Goal: Task Accomplishment & Management: Manage account settings

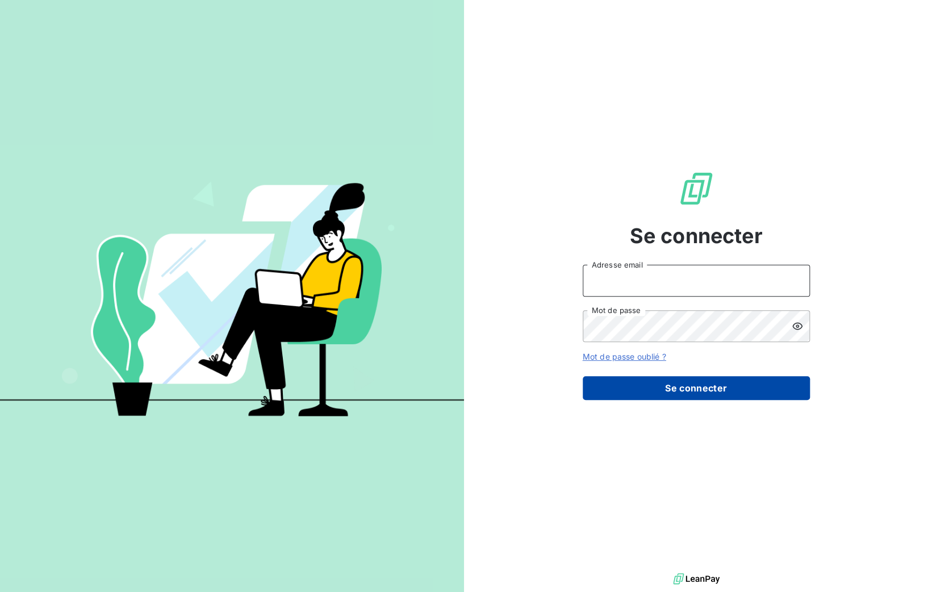
type input "[PERSON_NAME][EMAIL_ADDRESS][DOMAIN_NAME]"
click at [636, 382] on button "Se connecter" at bounding box center [696, 388] width 227 height 24
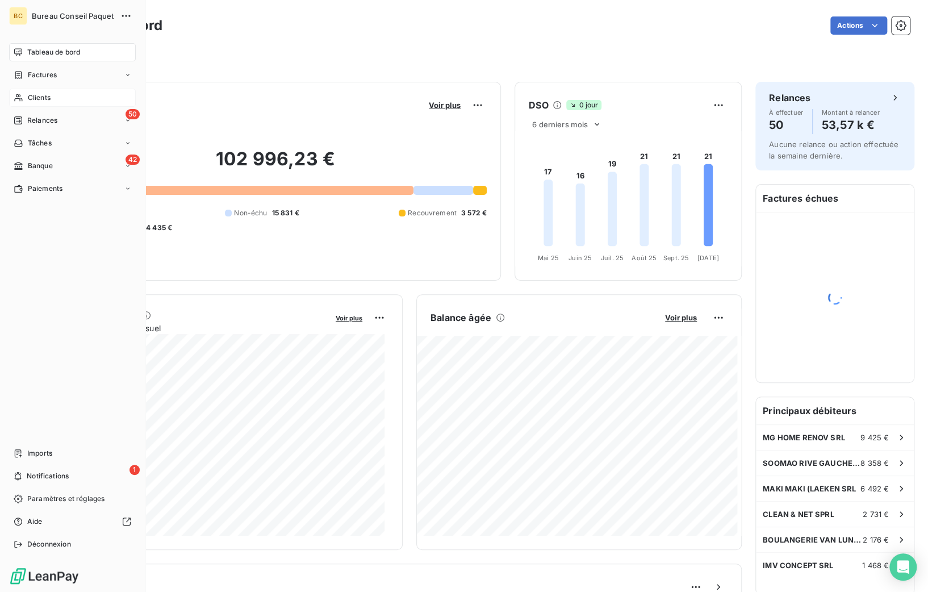
click at [34, 97] on span "Clients" at bounding box center [39, 98] width 23 height 10
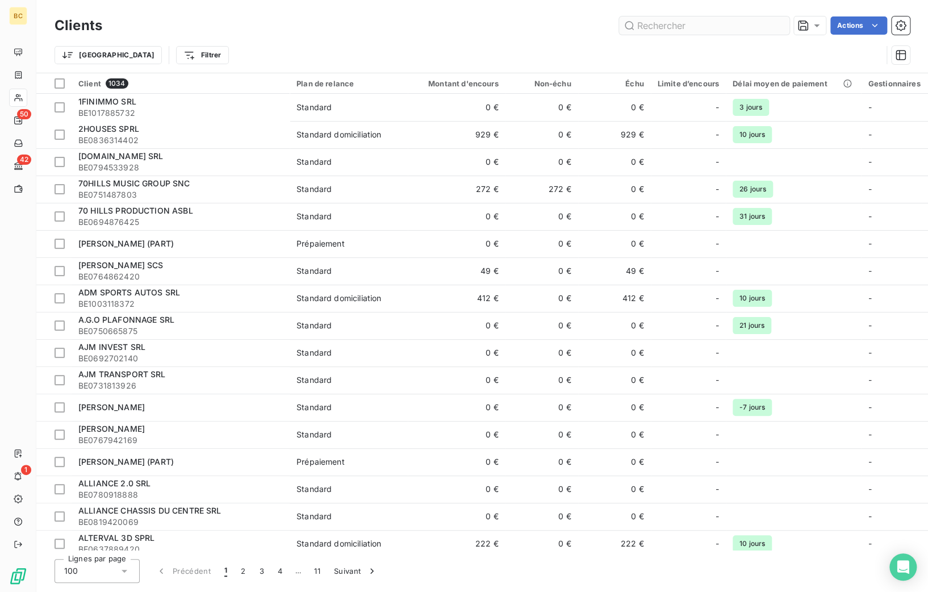
click at [705, 24] on input "text" at bounding box center [704, 25] width 170 height 18
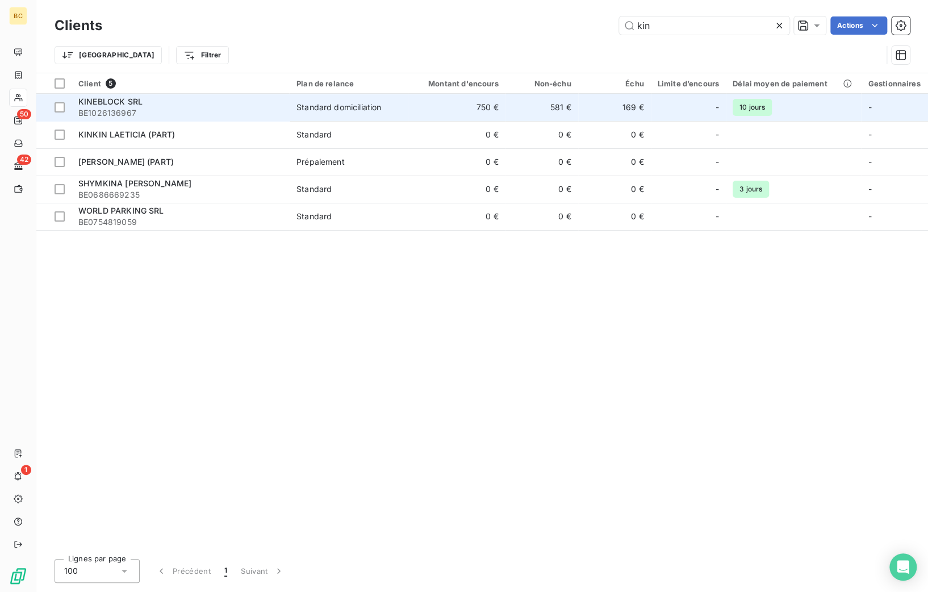
type input "kin"
click at [118, 105] on span "KINEBLOCK SRL" at bounding box center [110, 102] width 64 height 10
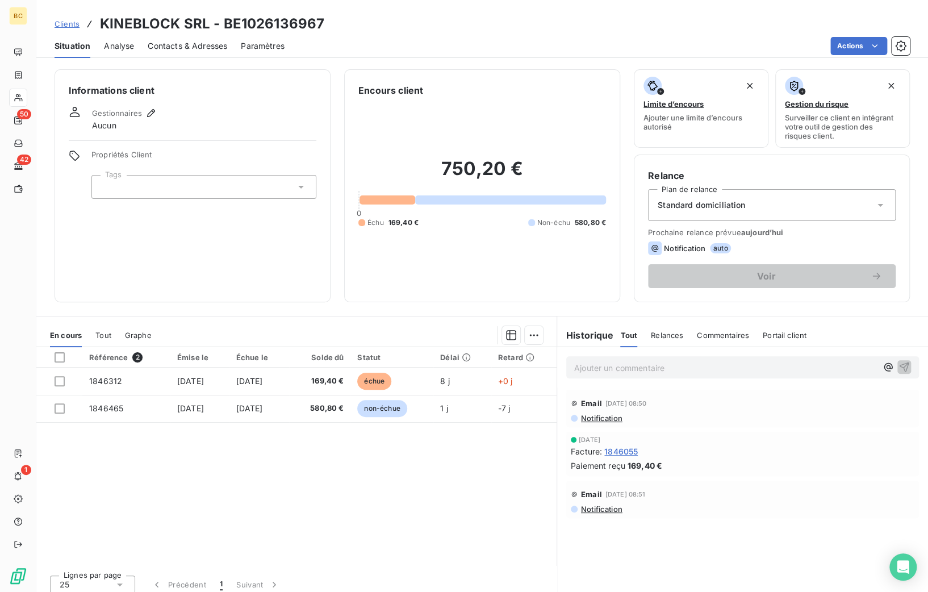
click at [184, 45] on span "Contacts & Adresses" at bounding box center [188, 45] width 80 height 11
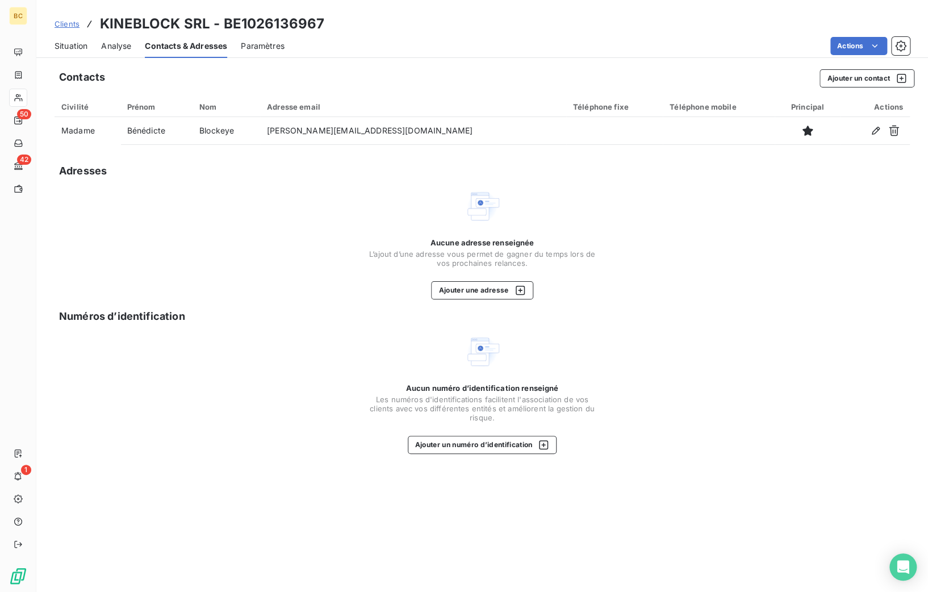
click at [69, 49] on span "Situation" at bounding box center [71, 45] width 33 height 11
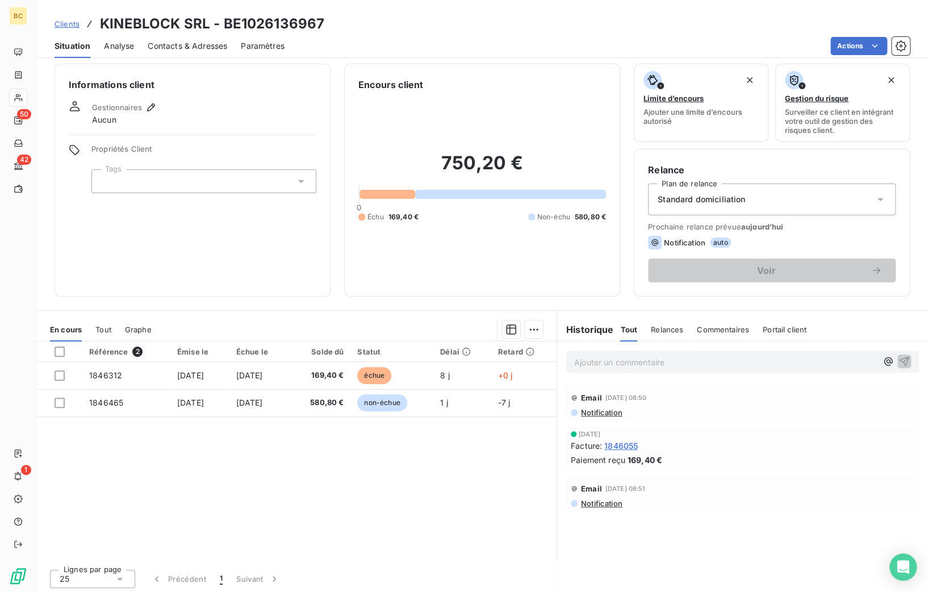
scroll to position [7, 0]
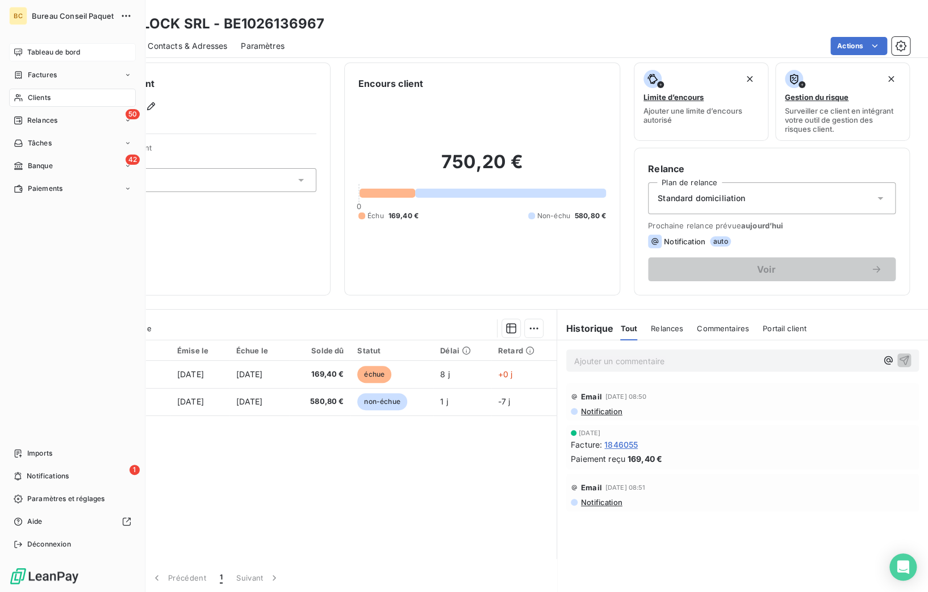
click at [51, 55] on span "Tableau de bord" at bounding box center [53, 52] width 53 height 10
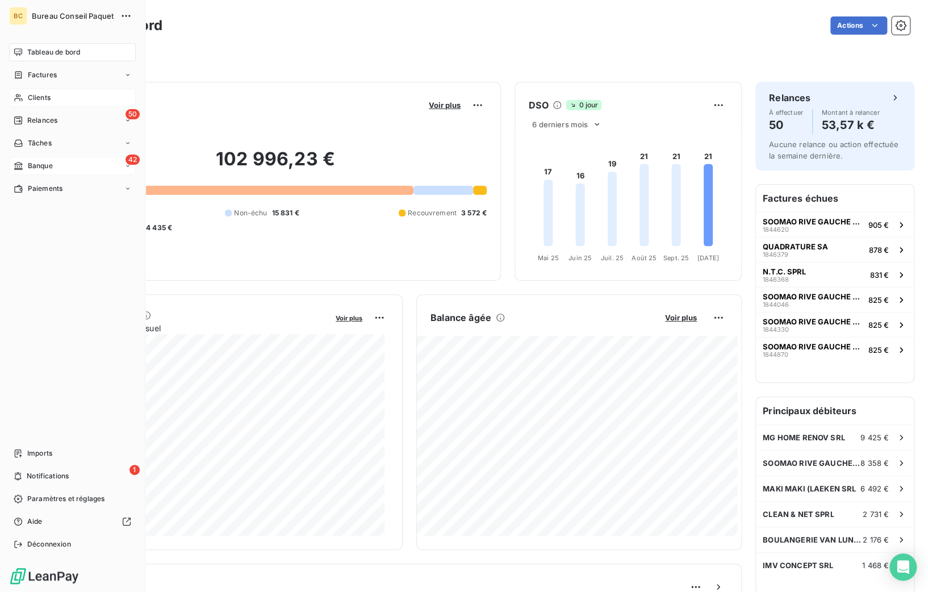
click at [59, 169] on div "42 Banque" at bounding box center [72, 166] width 127 height 18
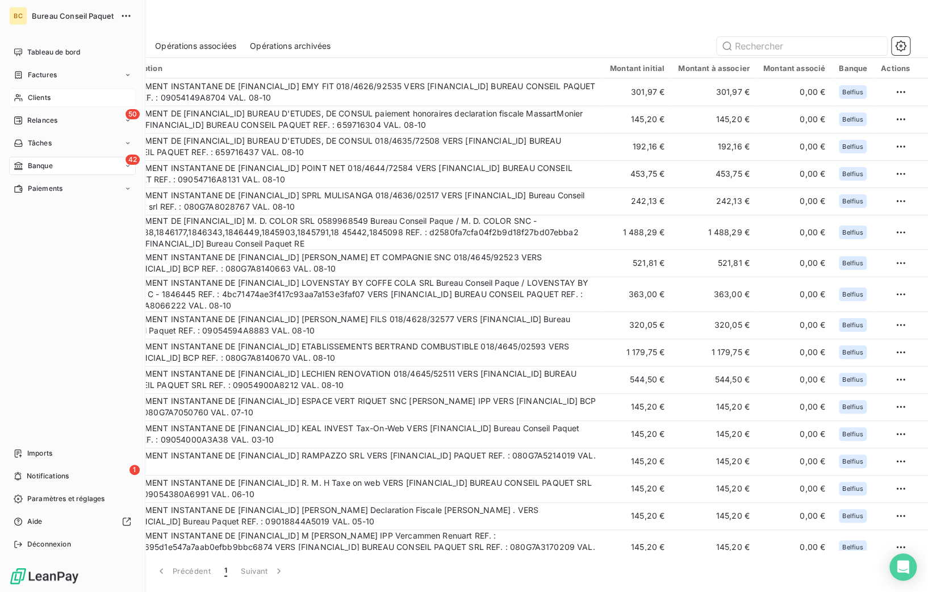
click at [20, 99] on icon at bounding box center [19, 97] width 10 height 9
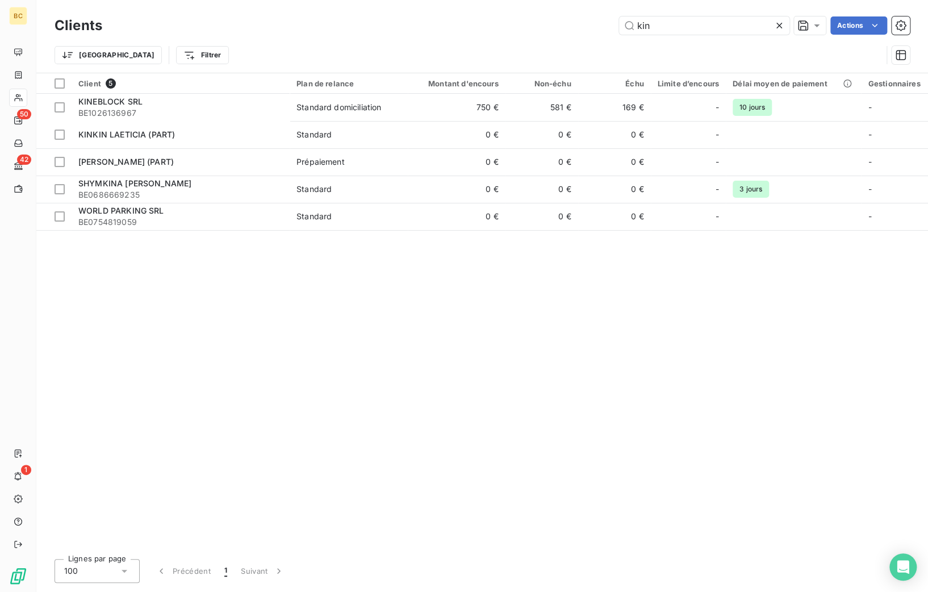
drag, startPoint x: 730, startPoint y: 34, endPoint x: 545, endPoint y: 37, distance: 184.1
click at [545, 37] on div "Clients kin Actions Trier Filtrer" at bounding box center [483, 43] width 856 height 59
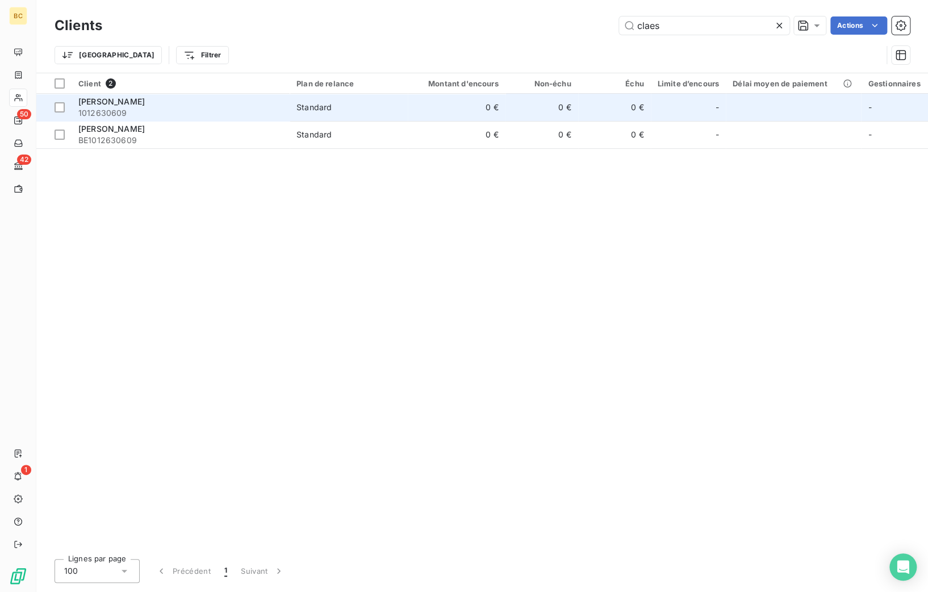
type input "claes"
click at [124, 102] on span "[PERSON_NAME]" at bounding box center [111, 102] width 66 height 10
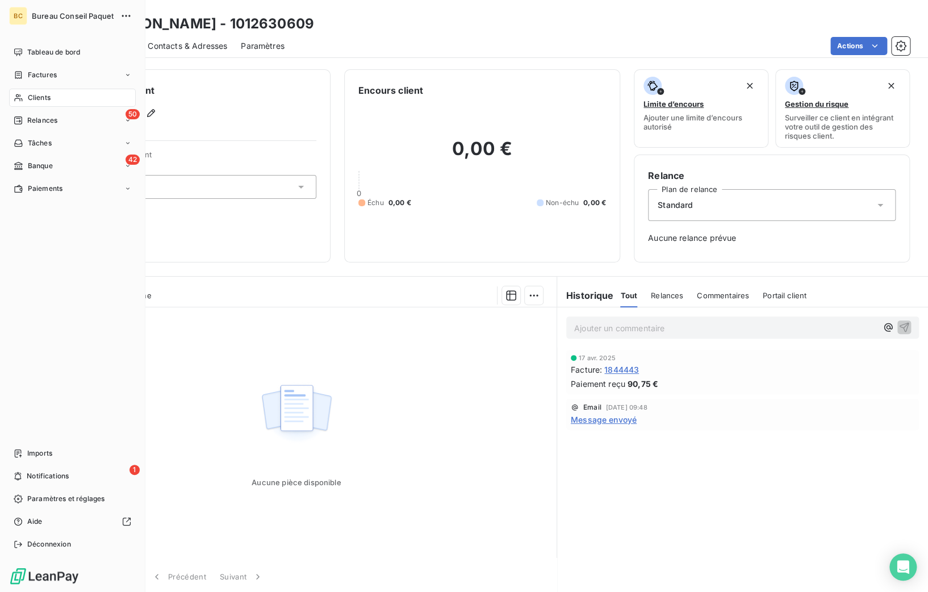
click at [32, 97] on span "Clients" at bounding box center [39, 98] width 23 height 10
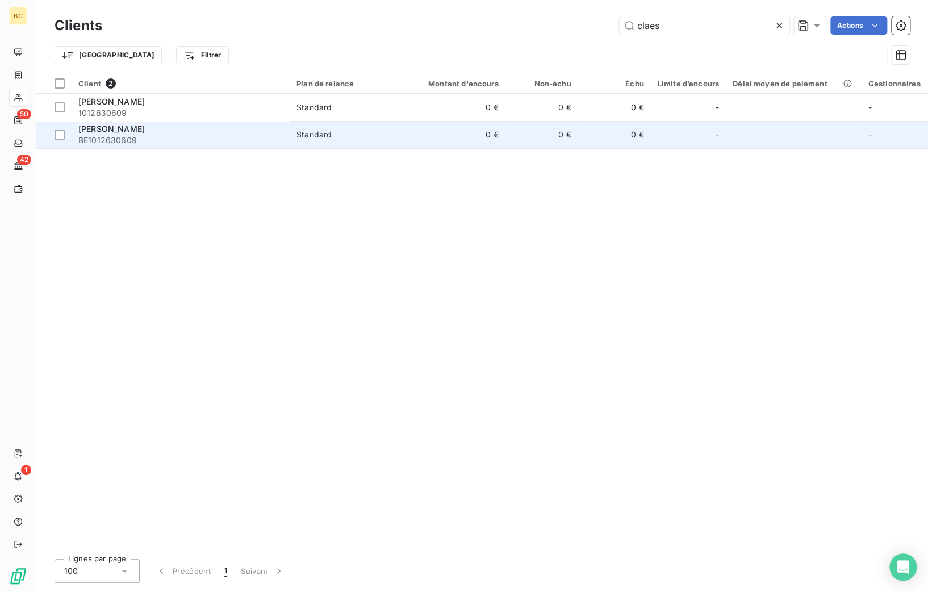
click at [132, 134] on span "[PERSON_NAME]" at bounding box center [111, 129] width 66 height 10
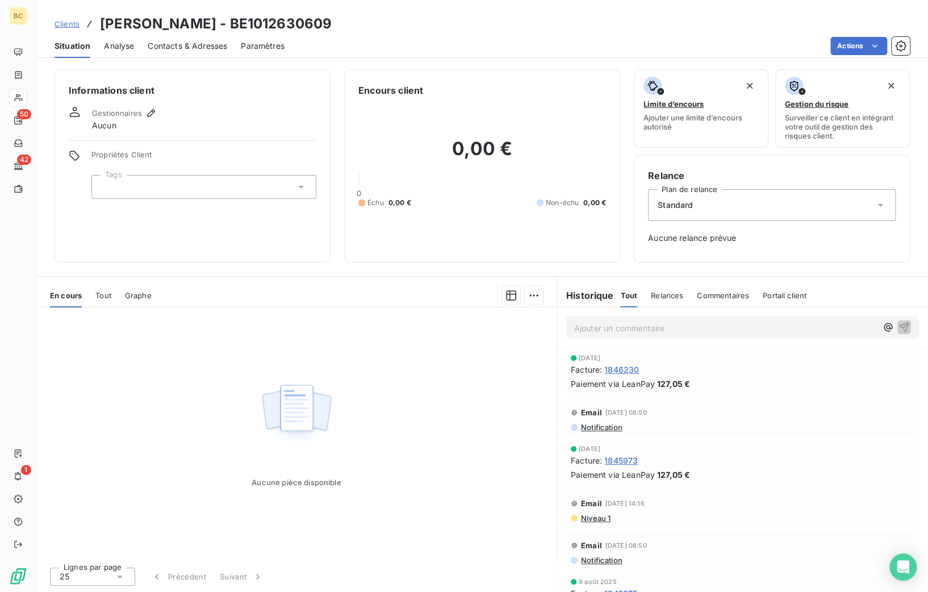
click at [101, 295] on span "Tout" at bounding box center [103, 295] width 16 height 9
